Goal: Task Accomplishment & Management: Manage account settings

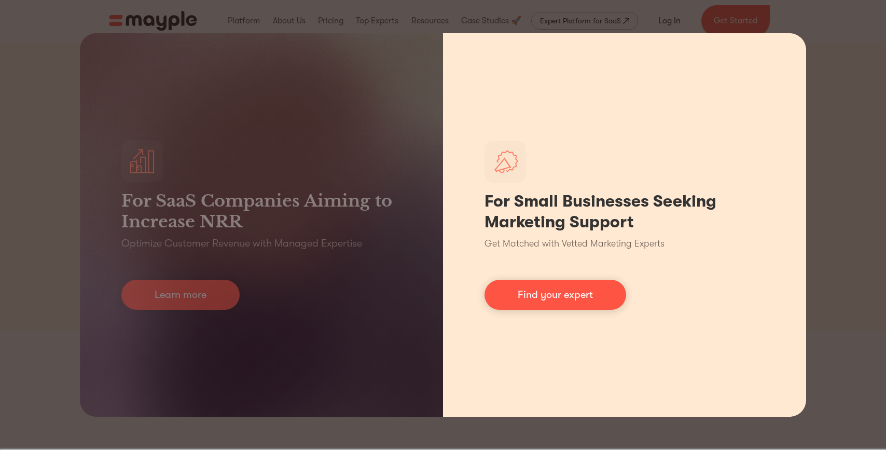
click at [796, 177] on div "For Small Businesses Seeking Marketing Support Get Matched with Vetted Marketin…" at bounding box center [624, 224] width 363 height 383
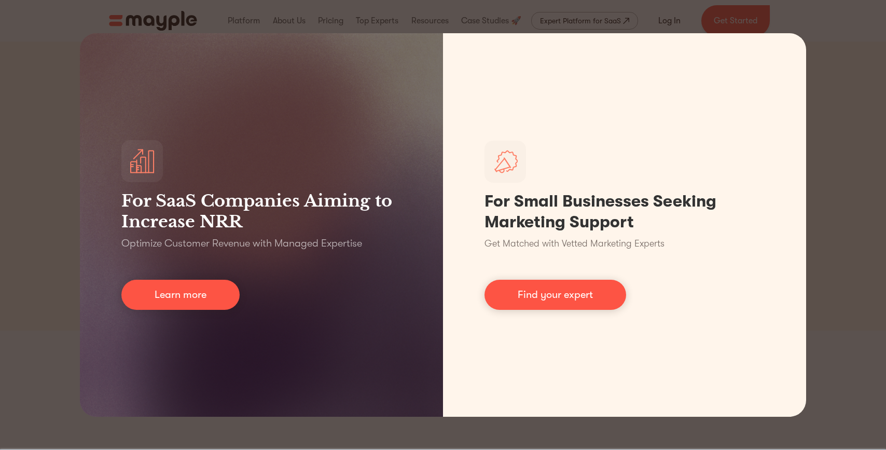
click at [833, 172] on div "For SaaS Companies Aiming to Increase NRR Optimize Customer Revenue with Manage…" at bounding box center [443, 225] width 886 height 450
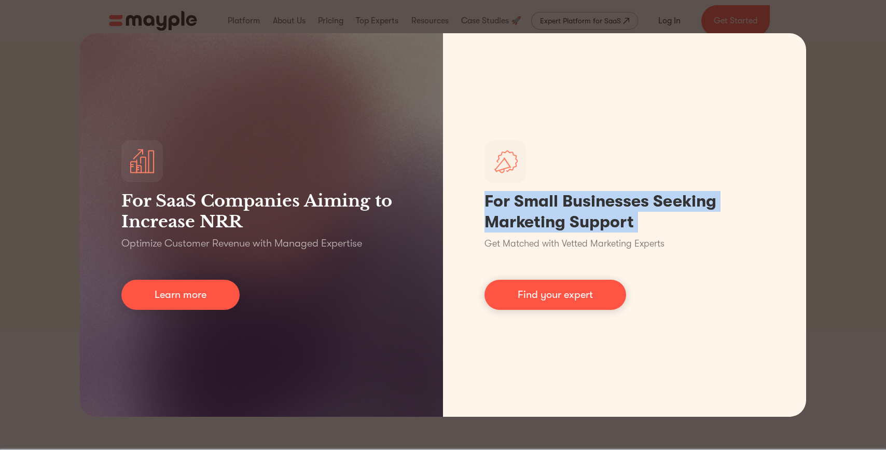
click at [833, 172] on div "For SaaS Companies Aiming to Increase NRR Optimize Customer Revenue with Manage…" at bounding box center [443, 225] width 886 height 450
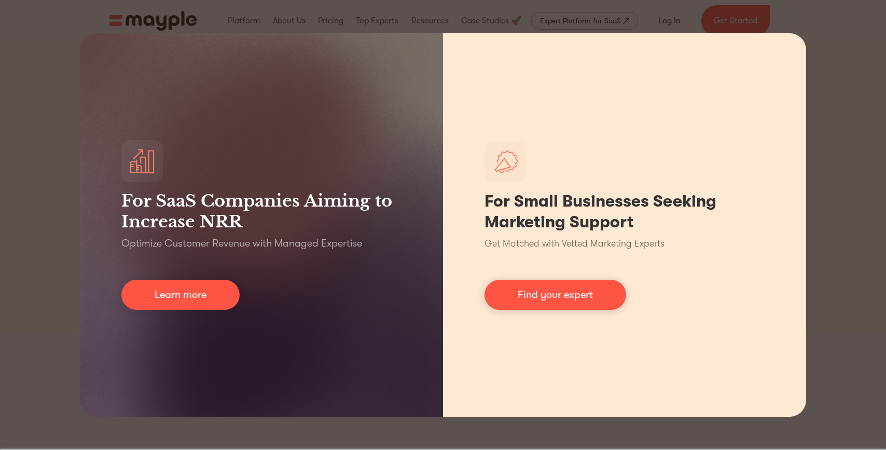
click at [727, 181] on div "For Small Businesses Seeking Marketing Support Get Matched with Vetted Marketin…" at bounding box center [624, 224] width 363 height 383
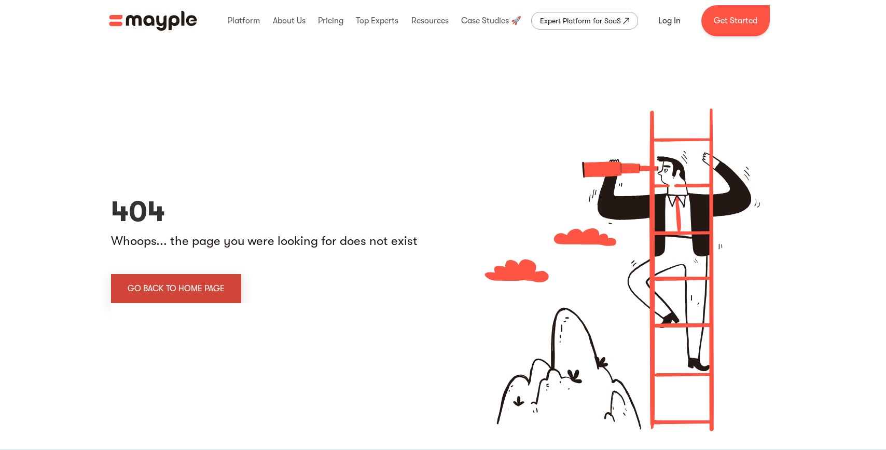
click at [216, 295] on link "go back to home page" at bounding box center [176, 288] width 130 height 29
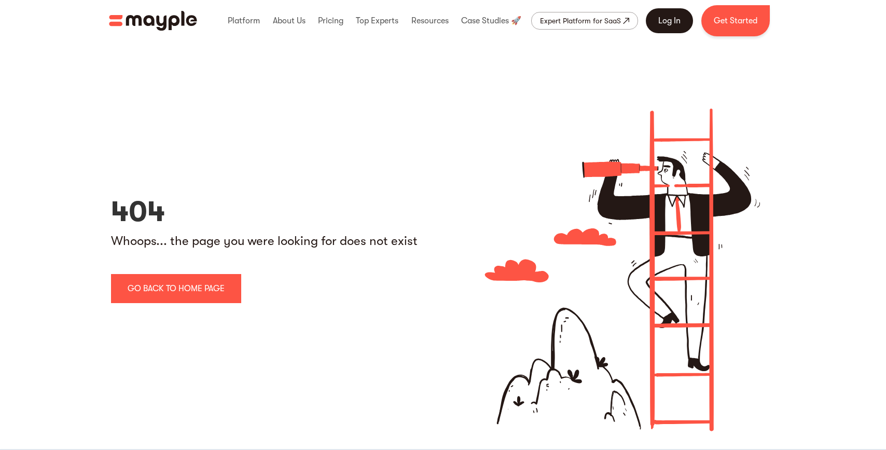
click at [673, 13] on link "Log In" at bounding box center [669, 20] width 47 height 25
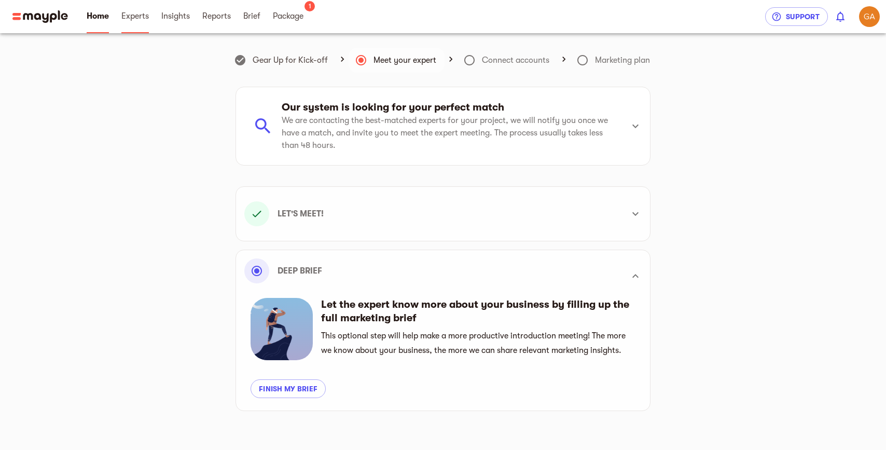
click at [140, 18] on span "Experts" at bounding box center [134, 16] width 27 height 12
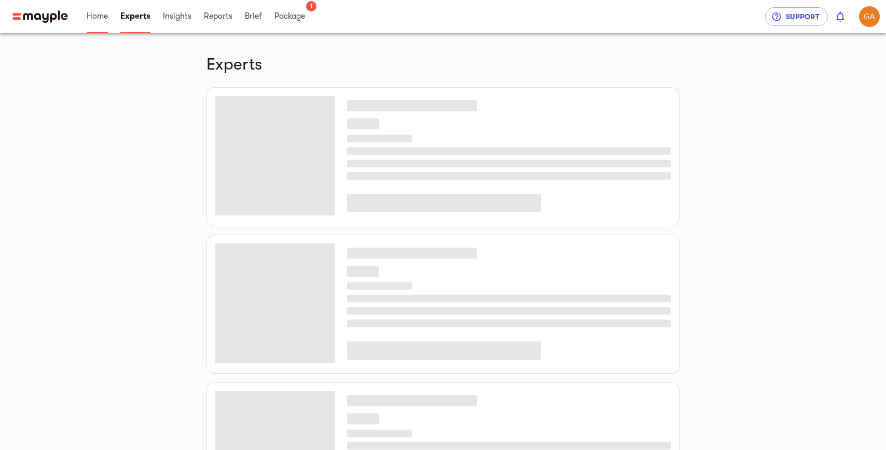
click at [100, 16] on span "Home" at bounding box center [97, 16] width 21 height 12
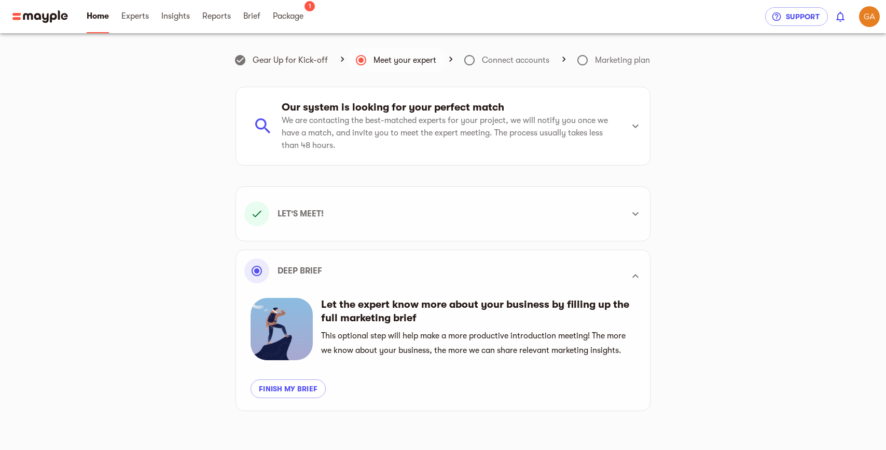
scroll to position [295, 0]
click at [240, 17] on span "Brief" at bounding box center [252, 16] width 30 height 33
click at [245, 18] on span "Brief" at bounding box center [251, 16] width 17 height 12
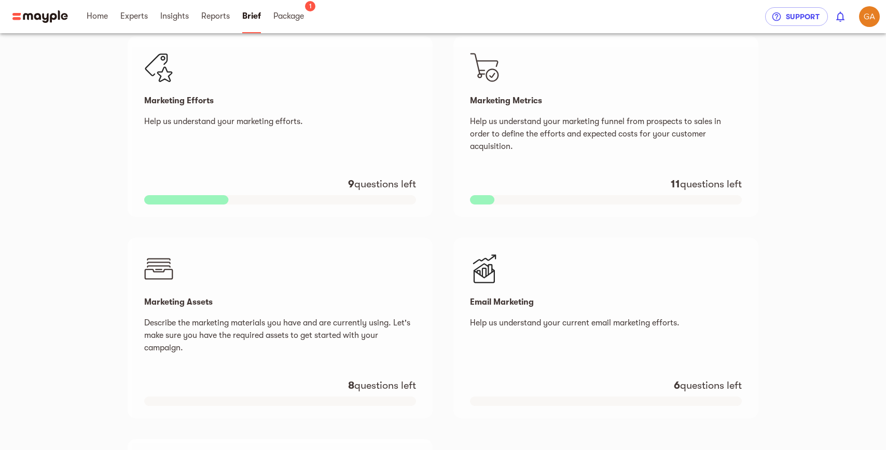
scroll to position [647, 0]
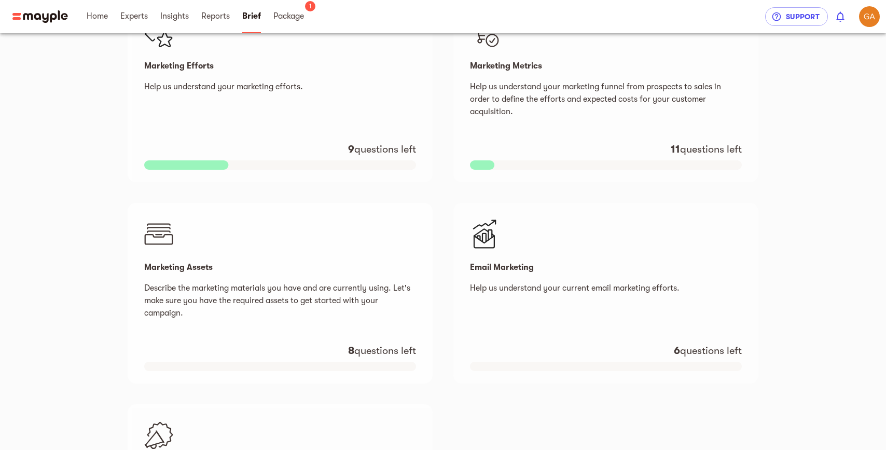
click at [252, 254] on div "Marketing Assets Describe the marketing materials you have and are currently us…" at bounding box center [280, 293] width 305 height 181
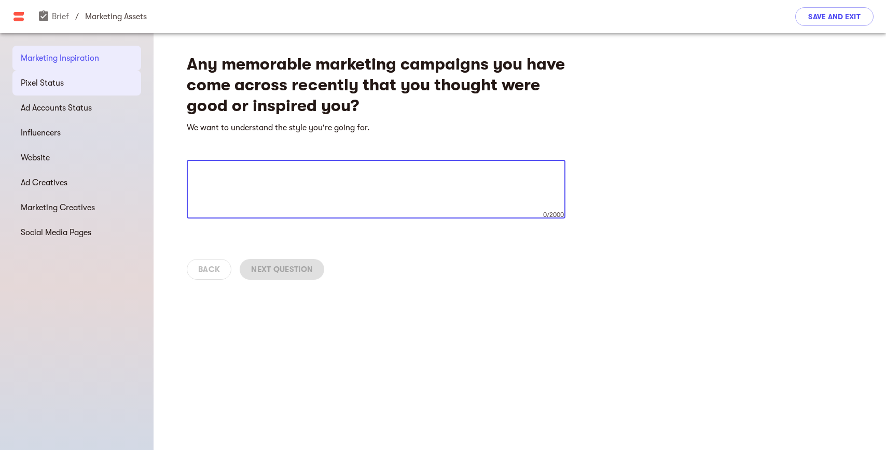
click at [80, 82] on span "Pixel Status" at bounding box center [77, 83] width 112 height 12
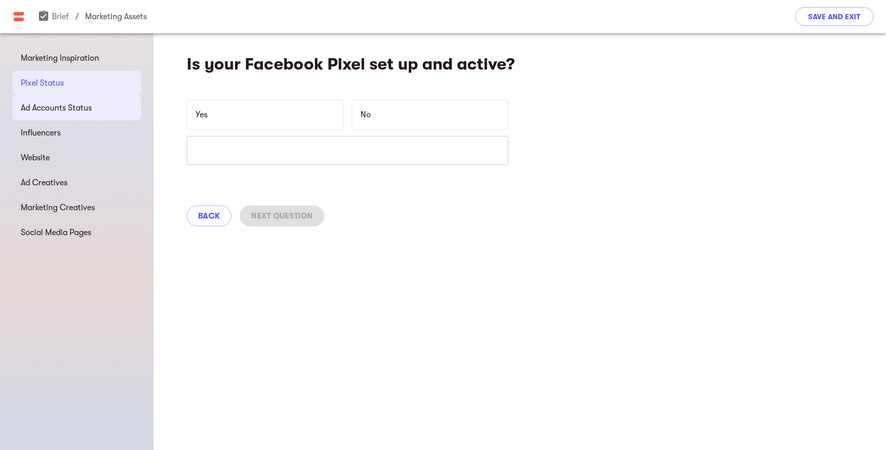
click at [78, 104] on span "Ad Accounts Status" at bounding box center [77, 108] width 112 height 12
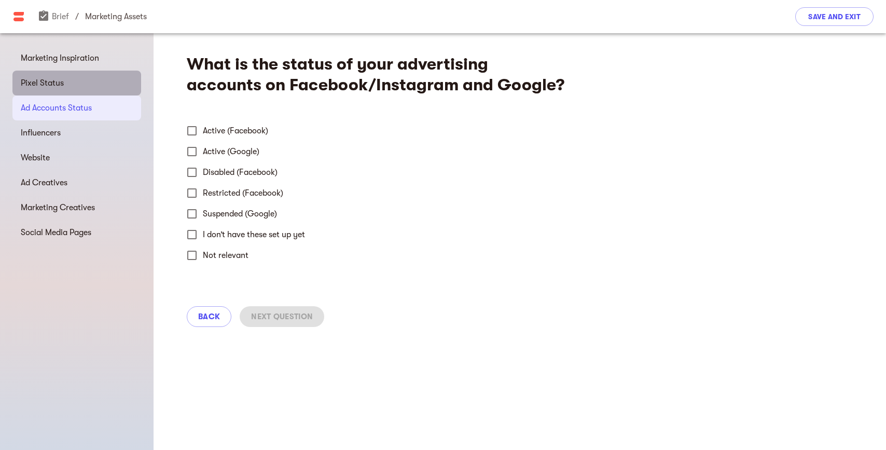
click at [75, 91] on div "Pixel Status" at bounding box center [76, 83] width 129 height 25
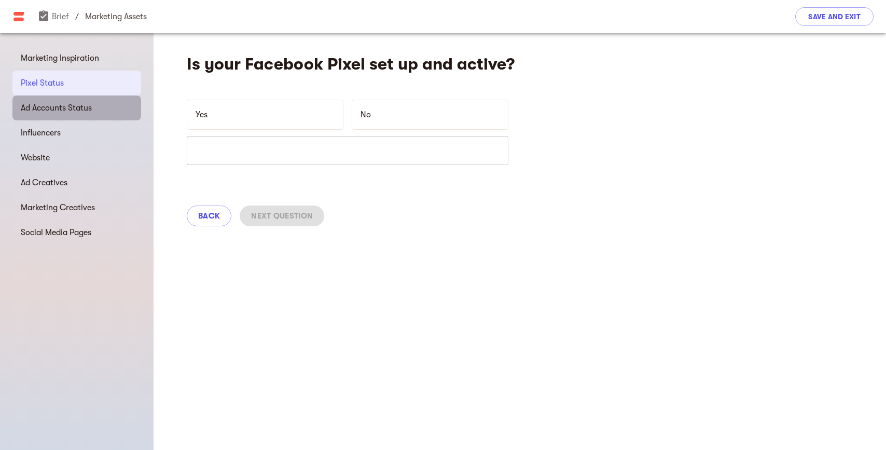
click at [74, 116] on div "Ad Accounts Status" at bounding box center [76, 107] width 129 height 25
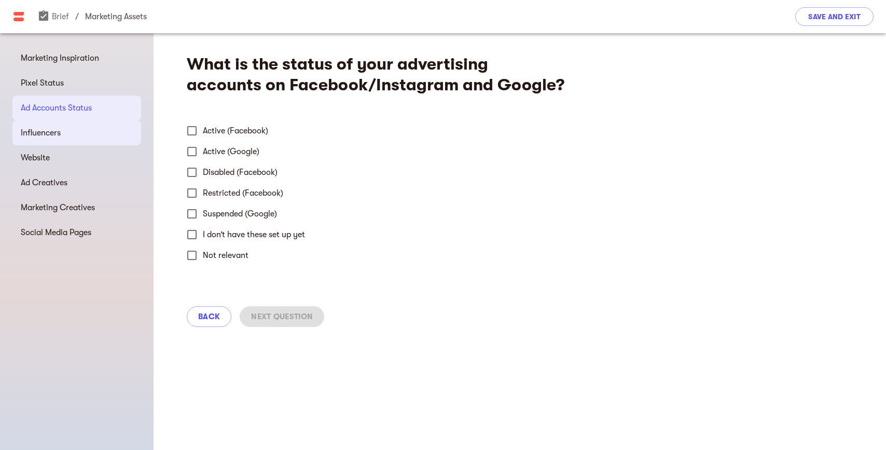
click at [74, 127] on span "Influencers" at bounding box center [77, 133] width 112 height 12
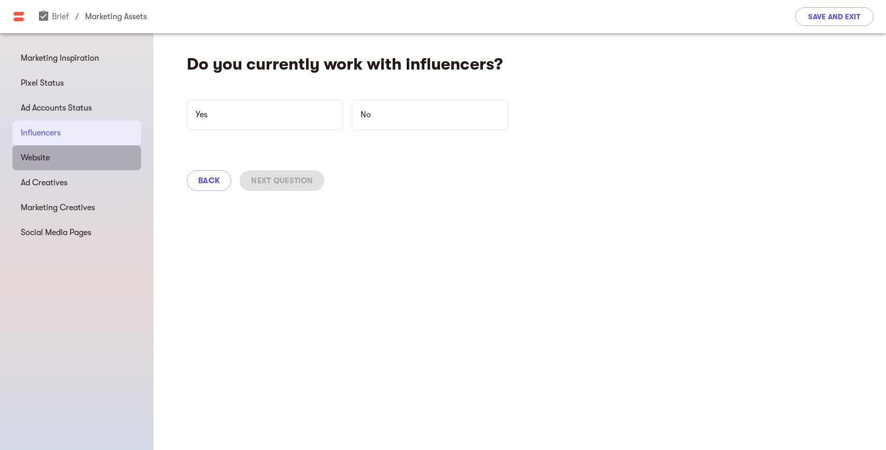
click at [69, 157] on span "Website" at bounding box center [77, 158] width 112 height 12
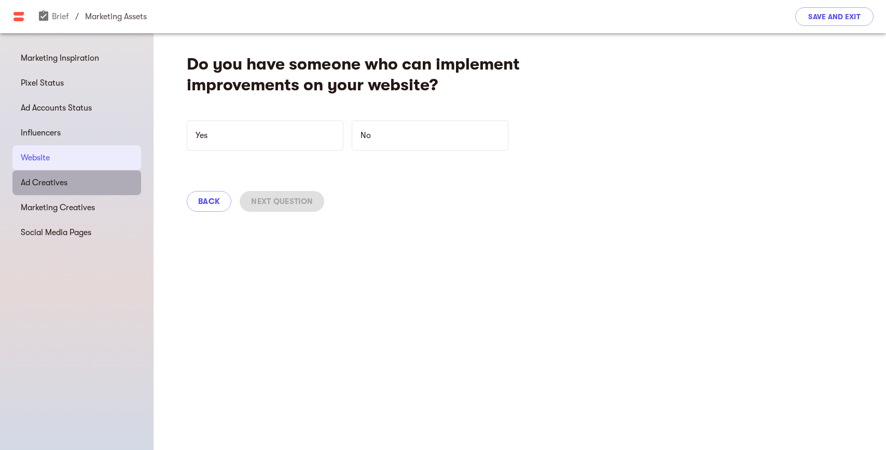
click at [70, 174] on div "Ad Creatives" at bounding box center [76, 182] width 129 height 25
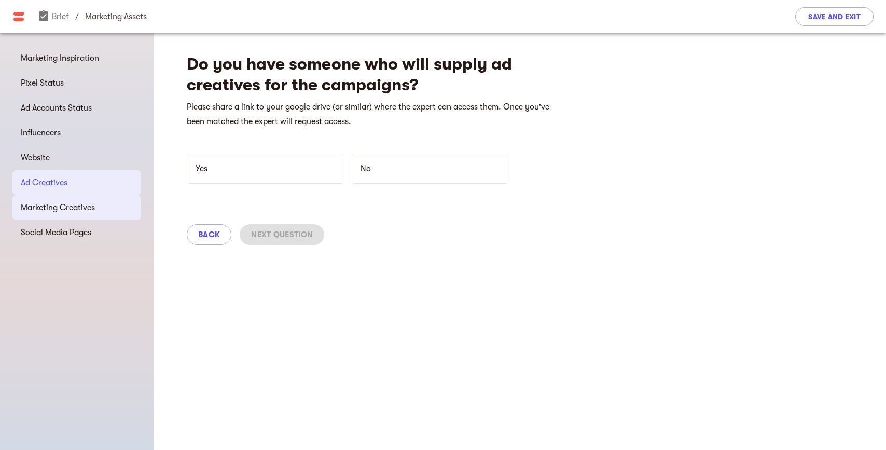
click at [69, 214] on div "Marketing Creatives" at bounding box center [76, 207] width 129 height 25
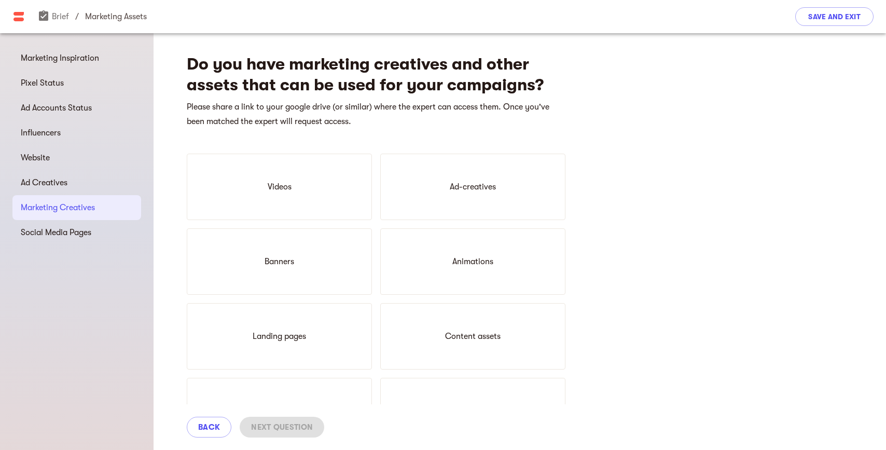
click at [68, 246] on ul "Marketing Inspiration Pixel Status Ad Accounts Status Influencers Website Ad Cr…" at bounding box center [77, 145] width 154 height 224
click at [71, 234] on span "Social Media Pages" at bounding box center [77, 232] width 112 height 12
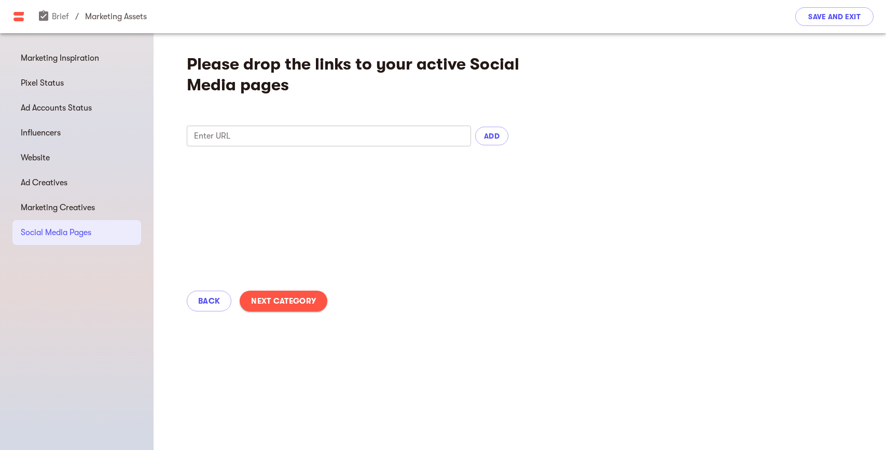
click at [16, 18] on img at bounding box center [18, 16] width 12 height 12
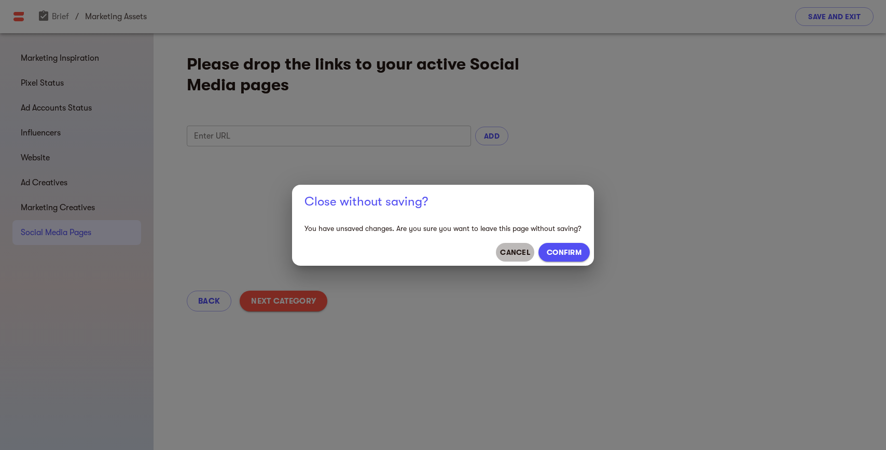
click at [531, 257] on button "CANCEL" at bounding box center [515, 252] width 38 height 19
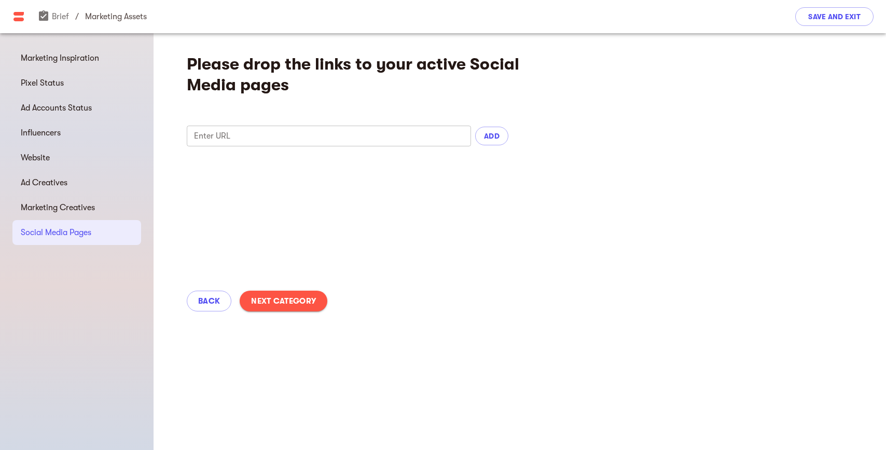
click at [59, 10] on li "assignment_turned_in Brief" at bounding box center [53, 16] width 32 height 12
click at [60, 17] on link "assignment_turned_in Brief" at bounding box center [53, 16] width 32 height 9
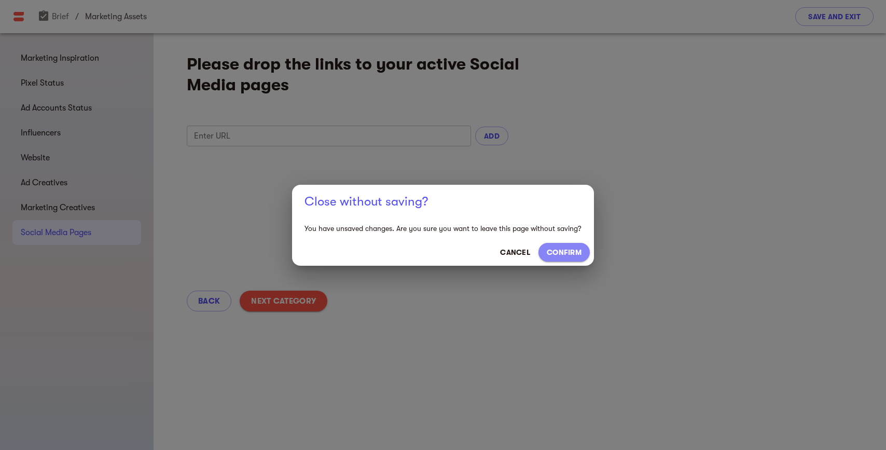
click at [569, 255] on span "CONFIRM" at bounding box center [564, 252] width 35 height 12
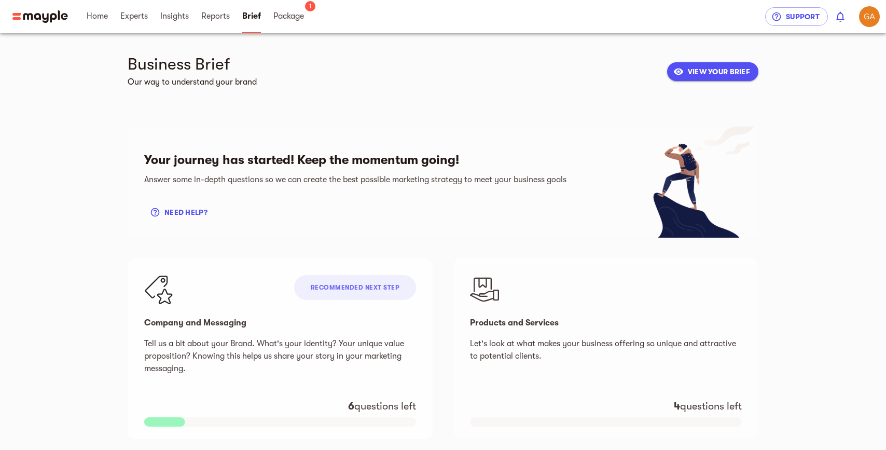
click at [148, 78] on h6 "Our way to understand your brand" at bounding box center [393, 82] width 531 height 15
click at [65, 20] on img at bounding box center [40, 16] width 56 height 12
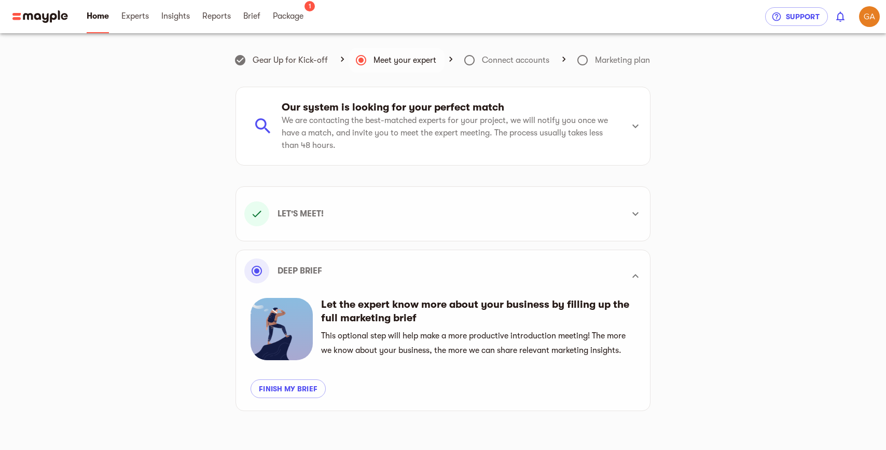
scroll to position [295, 0]
